Goal: Task Accomplishment & Management: Manage account settings

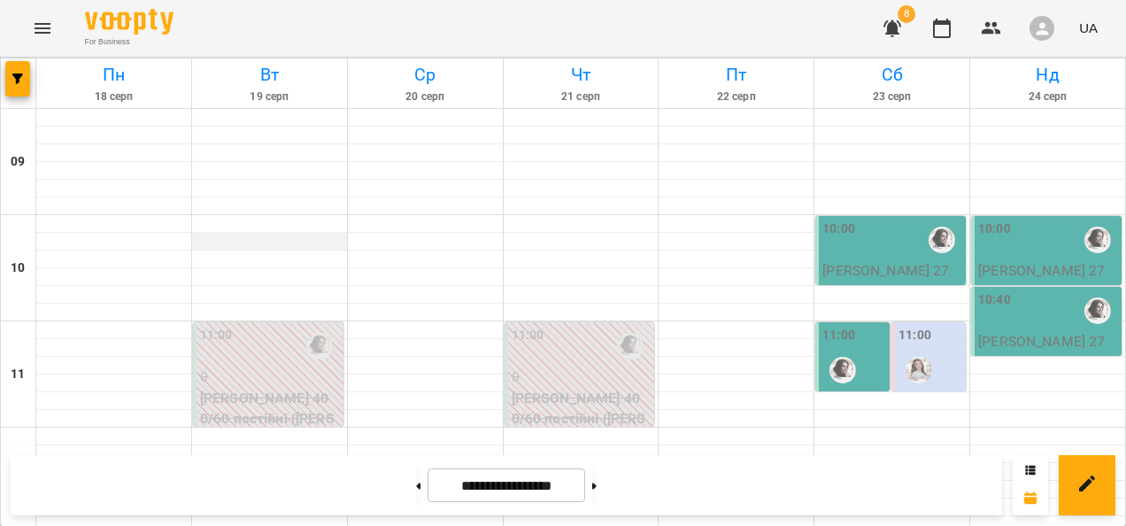
scroll to position [1042, 0]
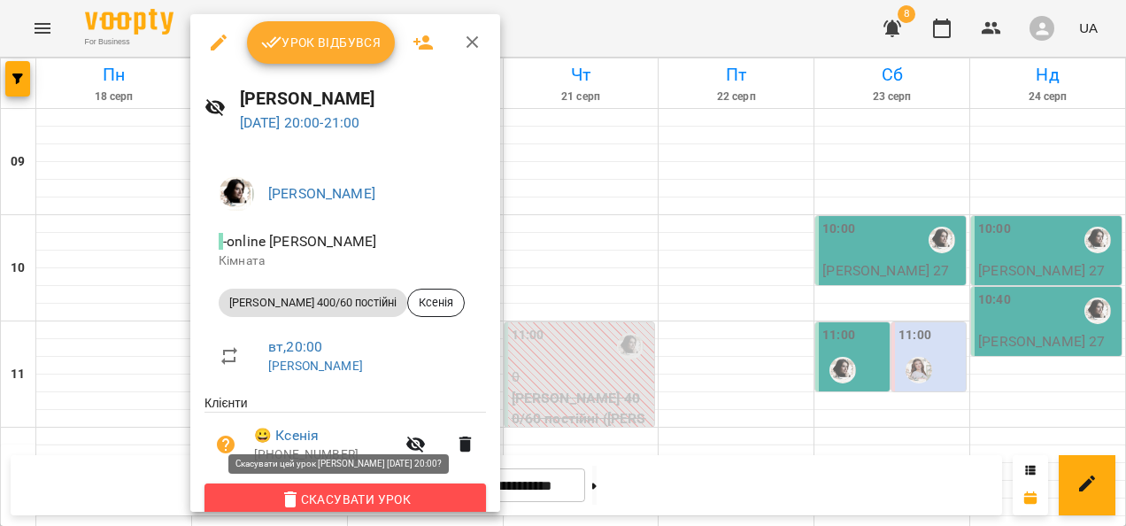
click at [388, 491] on span "Скасувати Урок" at bounding box center [345, 498] width 253 height 21
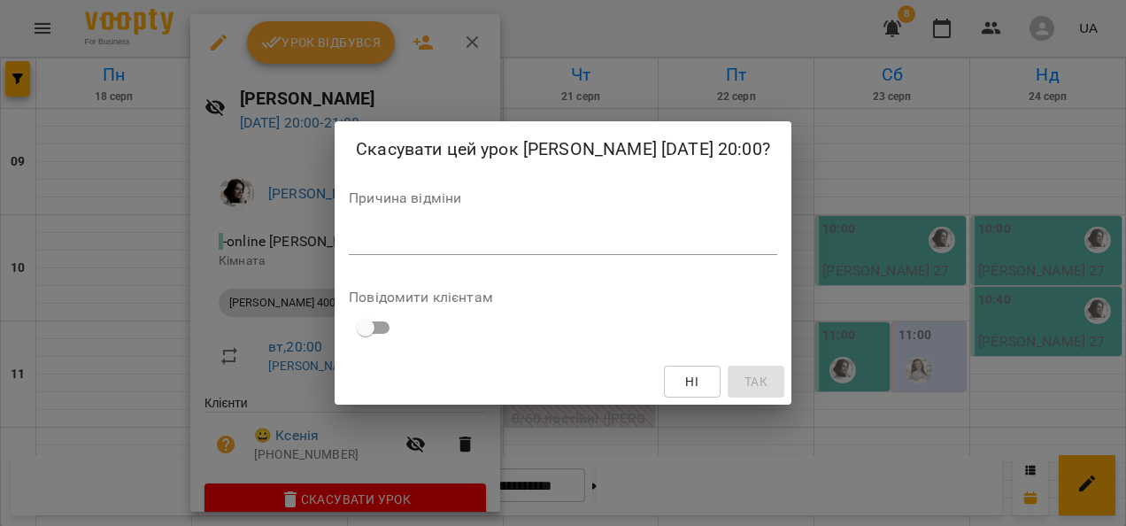
click at [386, 234] on textarea at bounding box center [563, 240] width 428 height 17
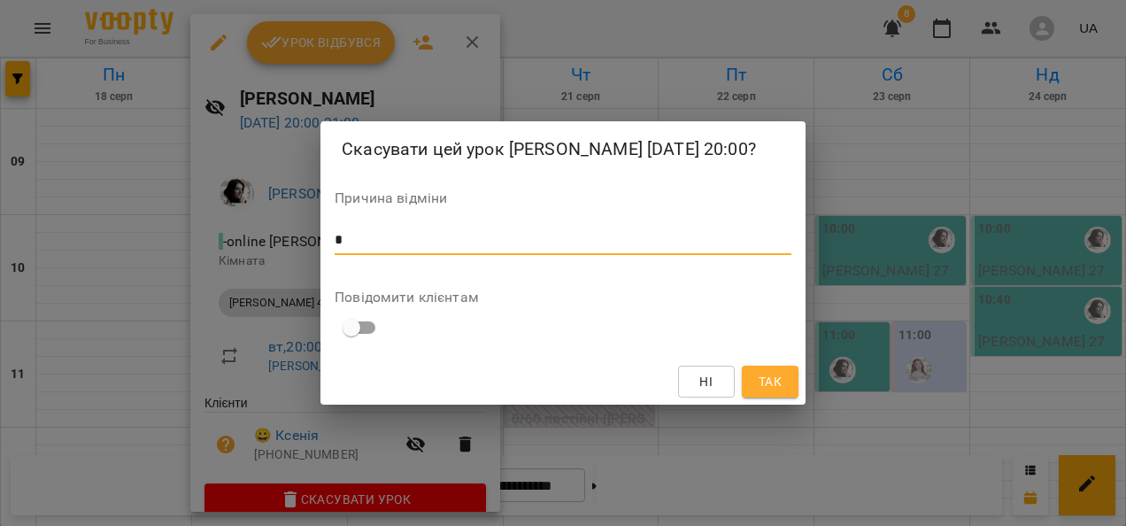
type textarea "*"
click at [762, 389] on span "Так" at bounding box center [769, 381] width 23 height 21
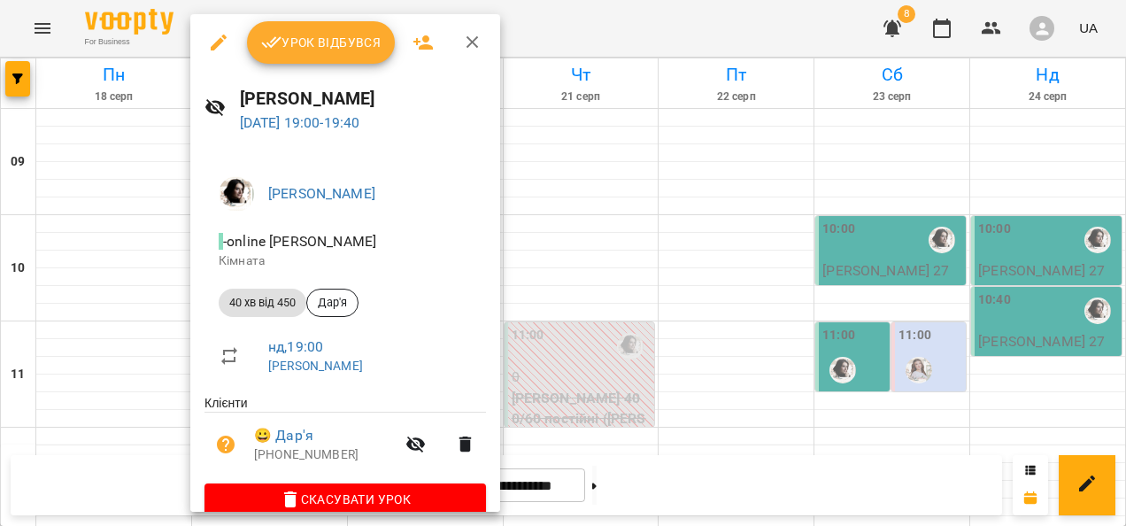
scroll to position [27, 0]
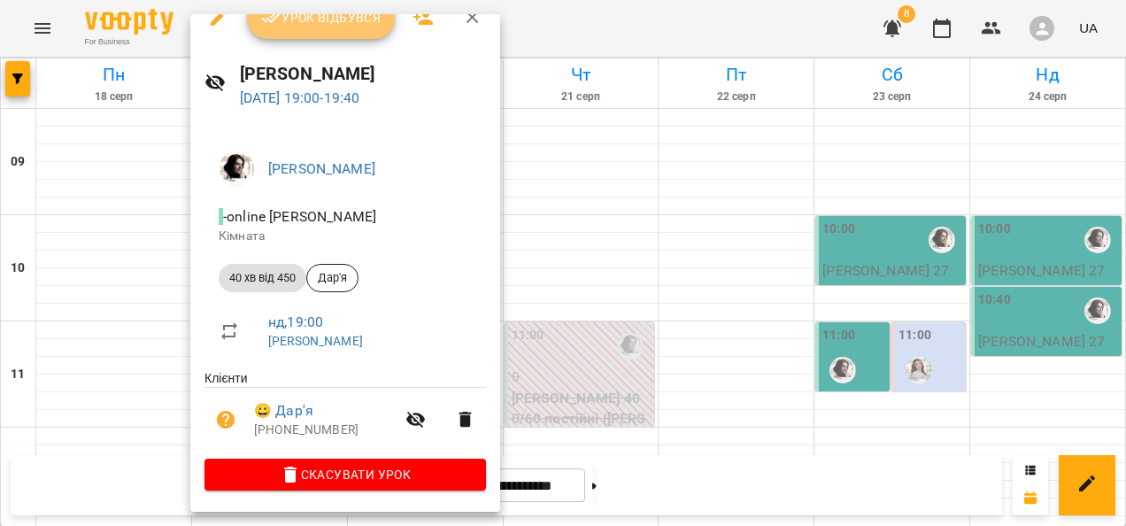
click at [351, 24] on span "Урок відбувся" at bounding box center [321, 17] width 120 height 21
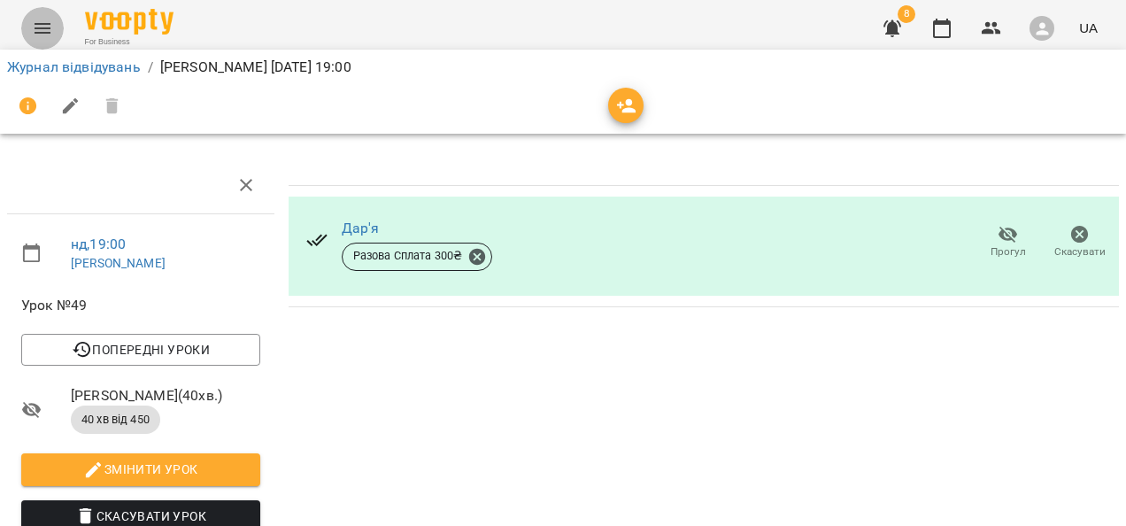
click at [46, 32] on icon "Menu" at bounding box center [43, 28] width 16 height 11
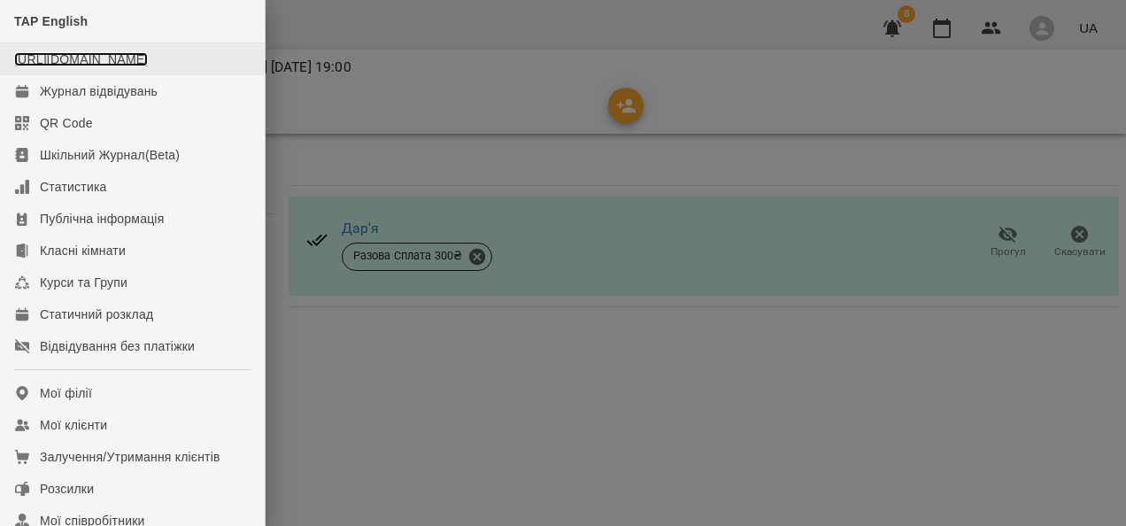
click at [73, 66] on link "[URL][DOMAIN_NAME]" at bounding box center [81, 59] width 134 height 14
click at [710, 441] on div at bounding box center [563, 263] width 1126 height 526
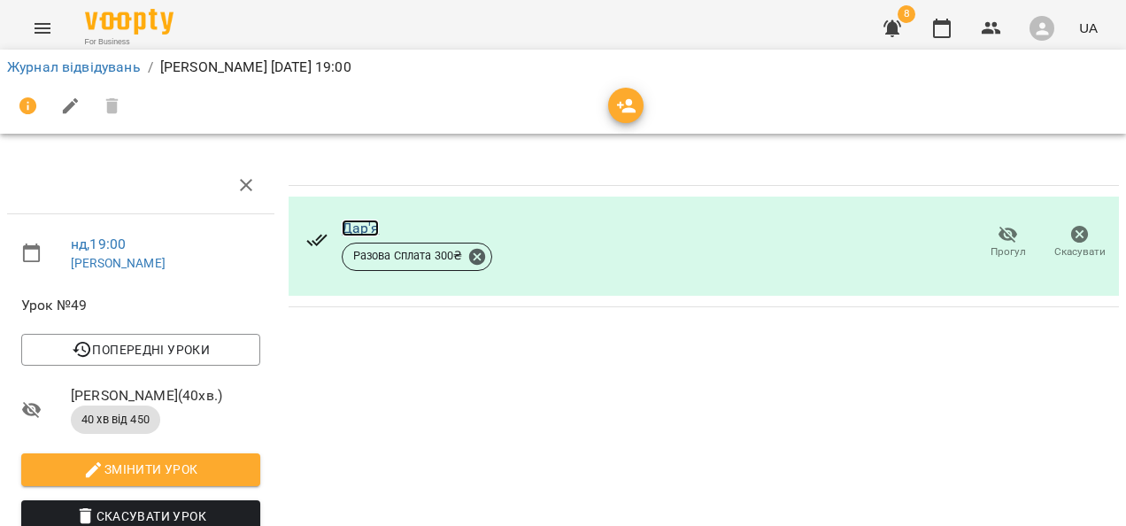
click at [349, 227] on link "Дар'я" at bounding box center [361, 227] width 38 height 17
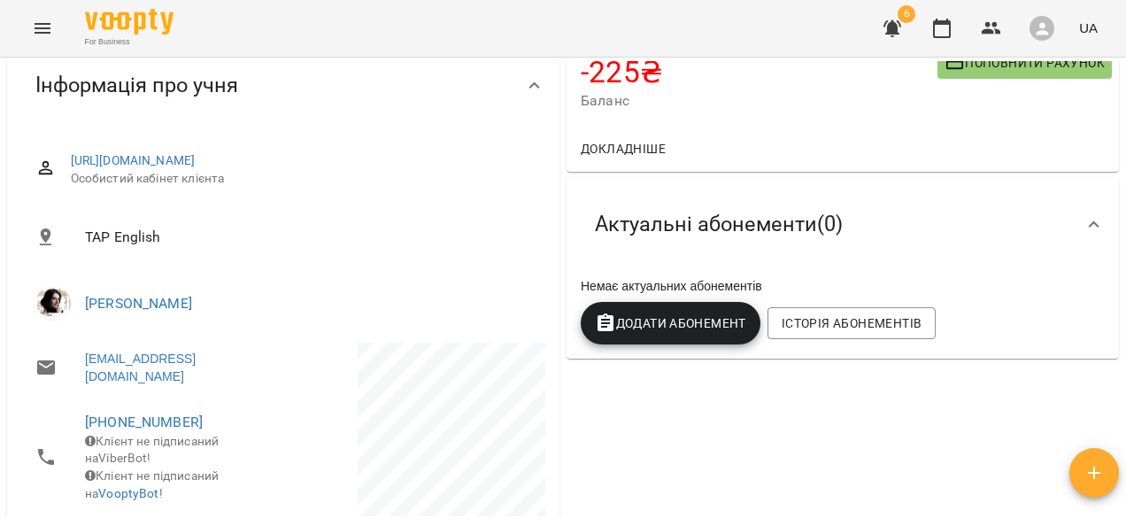
scroll to position [125, 0]
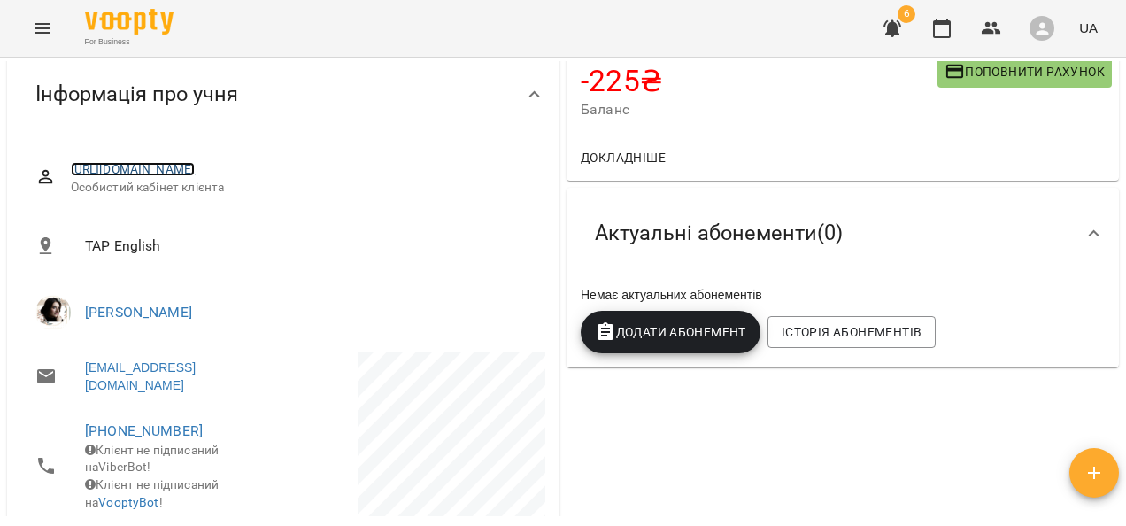
click at [196, 170] on link "https://www.voopty.com.ua/client/65652708ddaf11bb98bf8575/658dd44b688efe4f2f093…" at bounding box center [133, 169] width 125 height 14
